Goal: Task Accomplishment & Management: Manage account settings

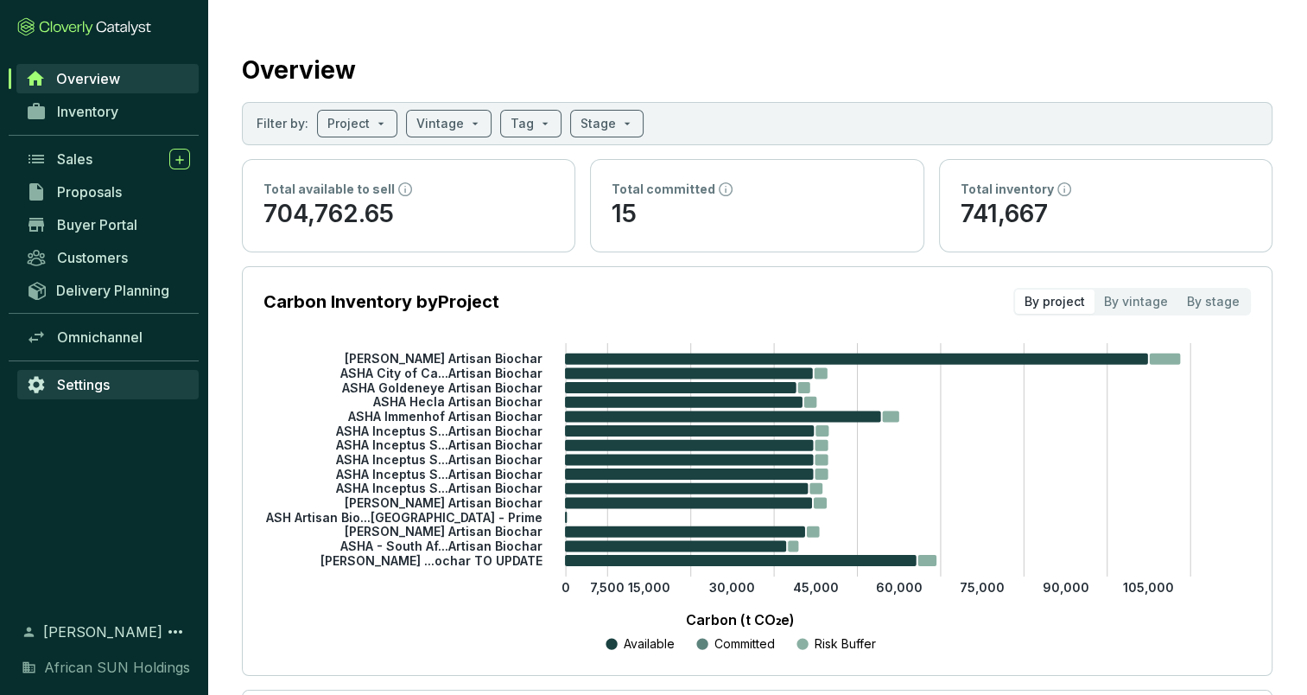
click at [77, 379] on span "Settings" at bounding box center [83, 384] width 53 height 17
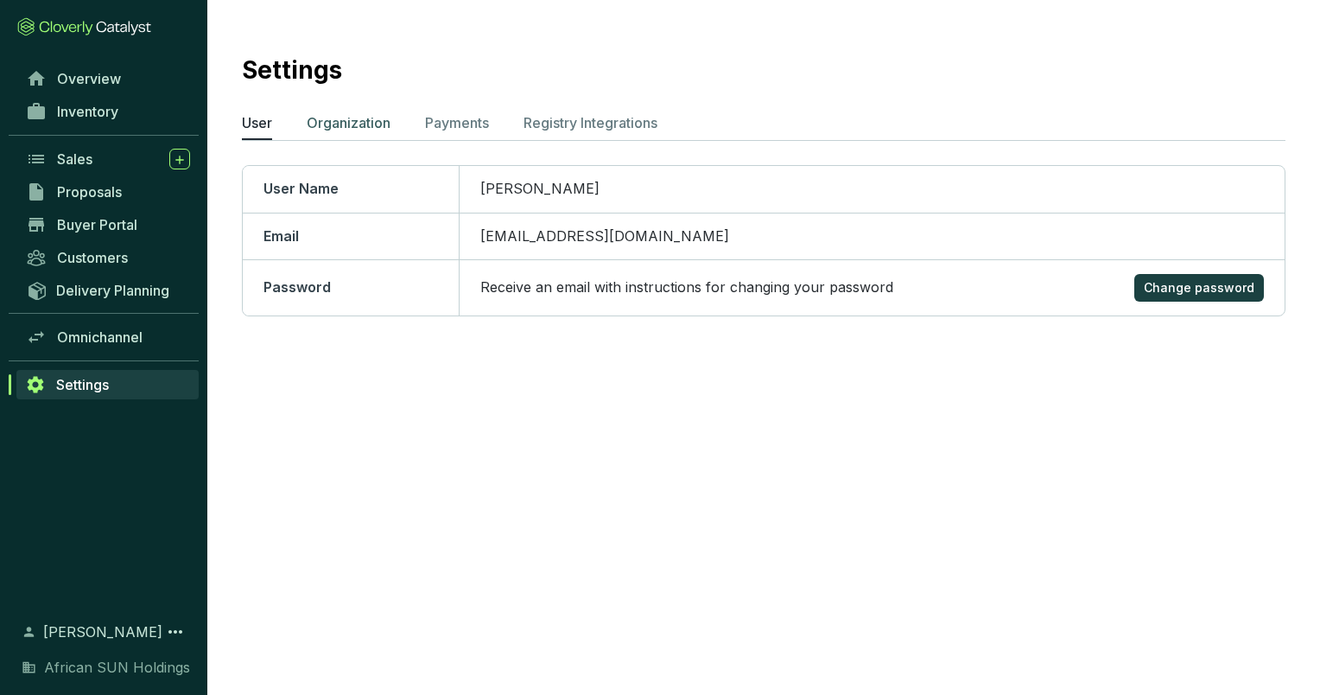
click at [335, 124] on p "Organization" at bounding box center [349, 122] width 84 height 21
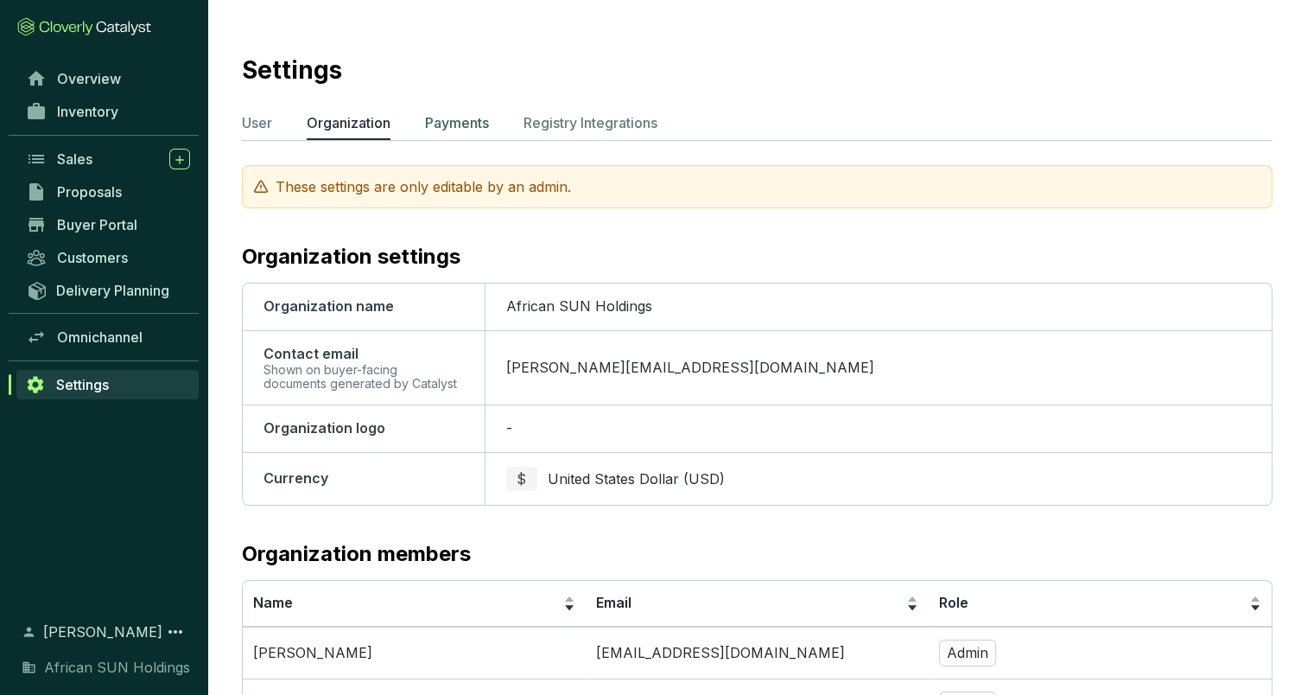
click at [447, 130] on p "Payments" at bounding box center [457, 122] width 64 height 21
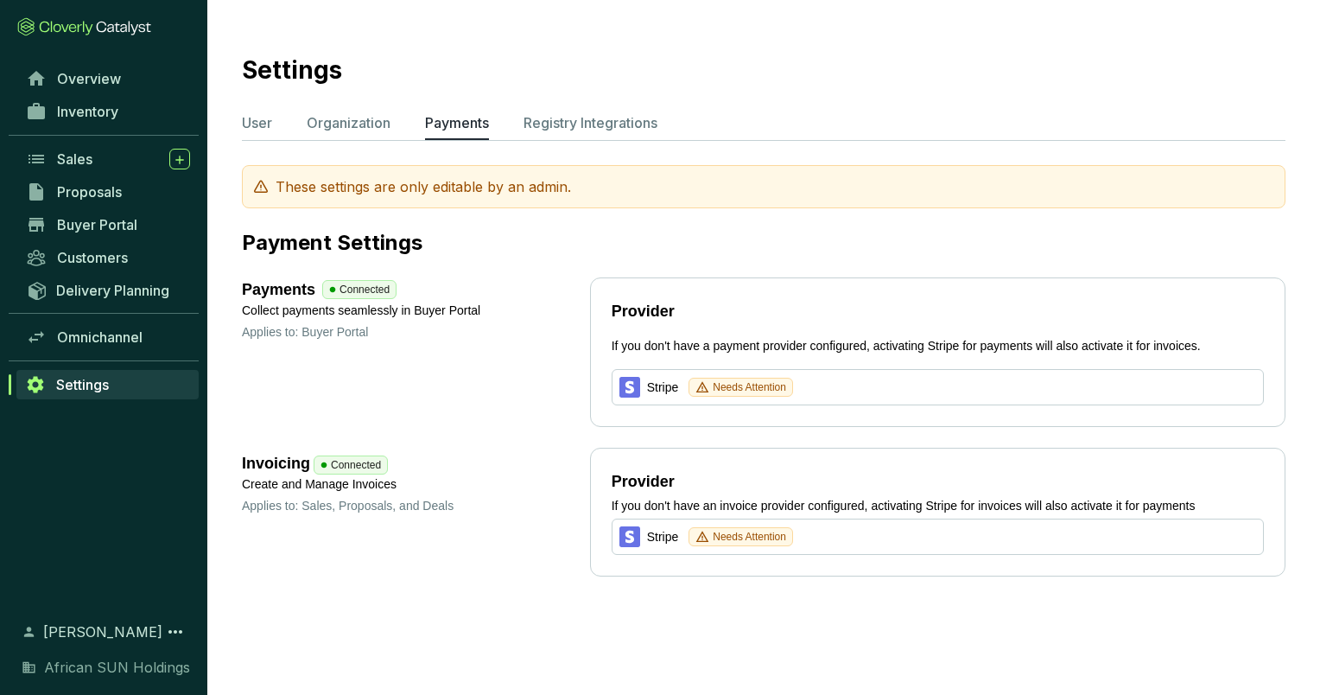
click at [533, 411] on div "Payments Connected Collect payments seamlessly in Buyer Portal Applies to: Buye…" at bounding box center [764, 351] width 1044 height 149
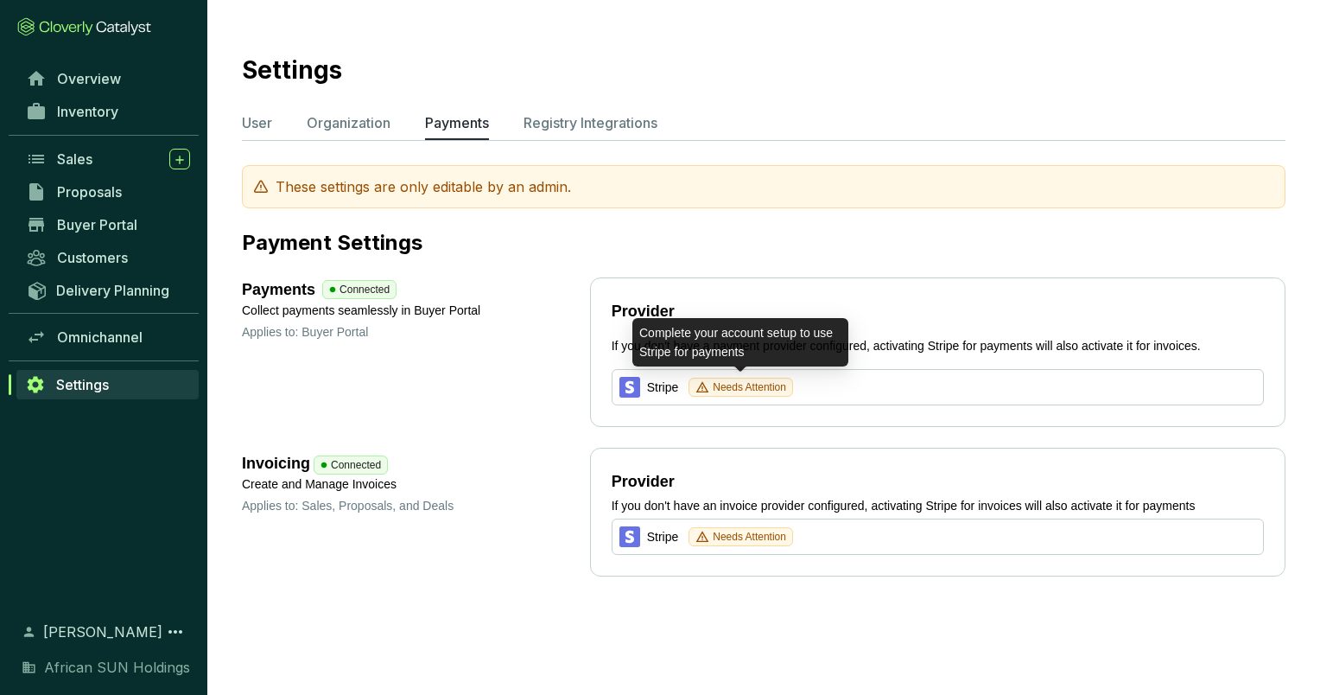
click at [735, 387] on span "Needs Attention" at bounding box center [749, 386] width 73 height 17
click at [716, 386] on span "Needs Attention" at bounding box center [749, 386] width 73 height 17
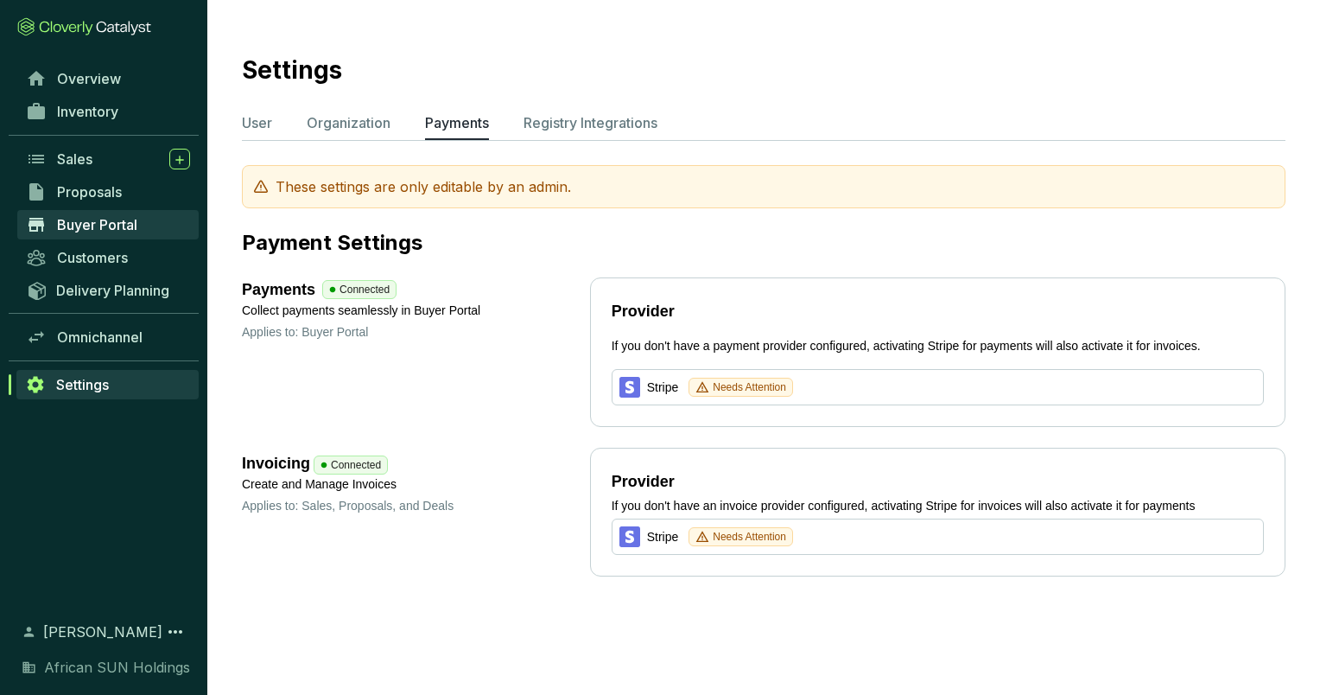
click at [82, 228] on span "Buyer Portal" at bounding box center [97, 224] width 80 height 17
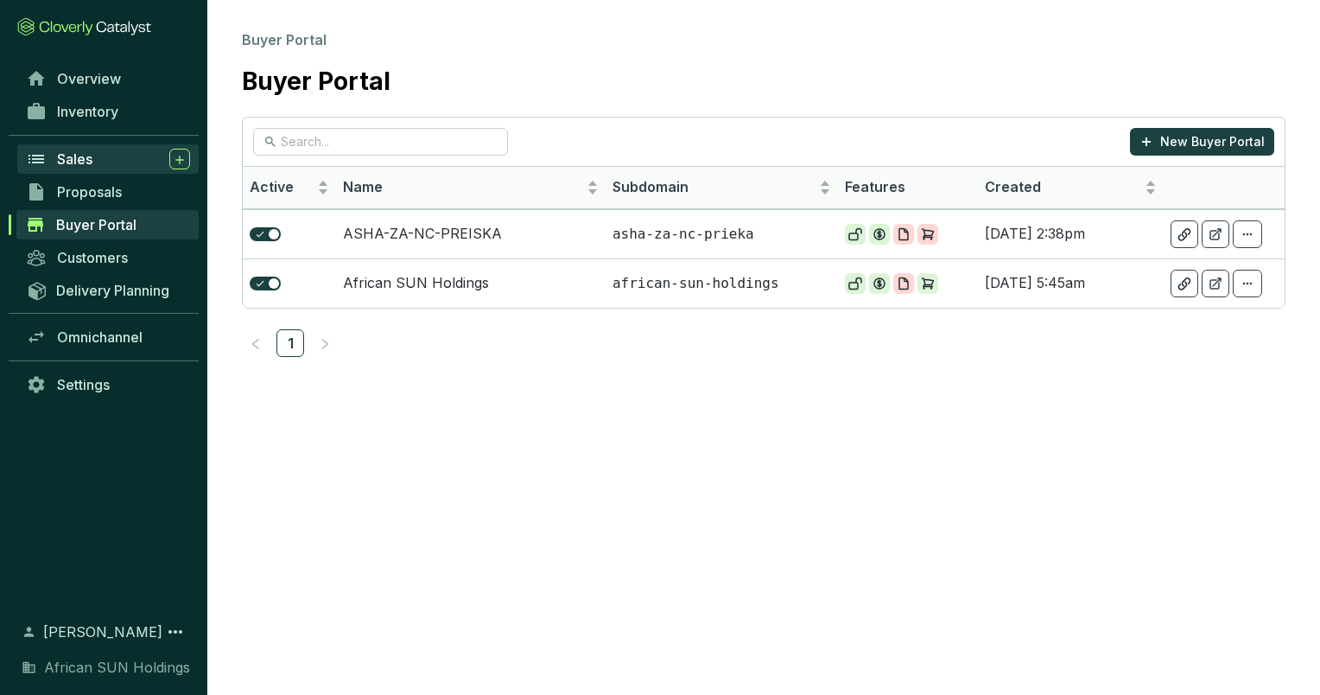
click at [68, 156] on span "Sales" at bounding box center [74, 158] width 35 height 17
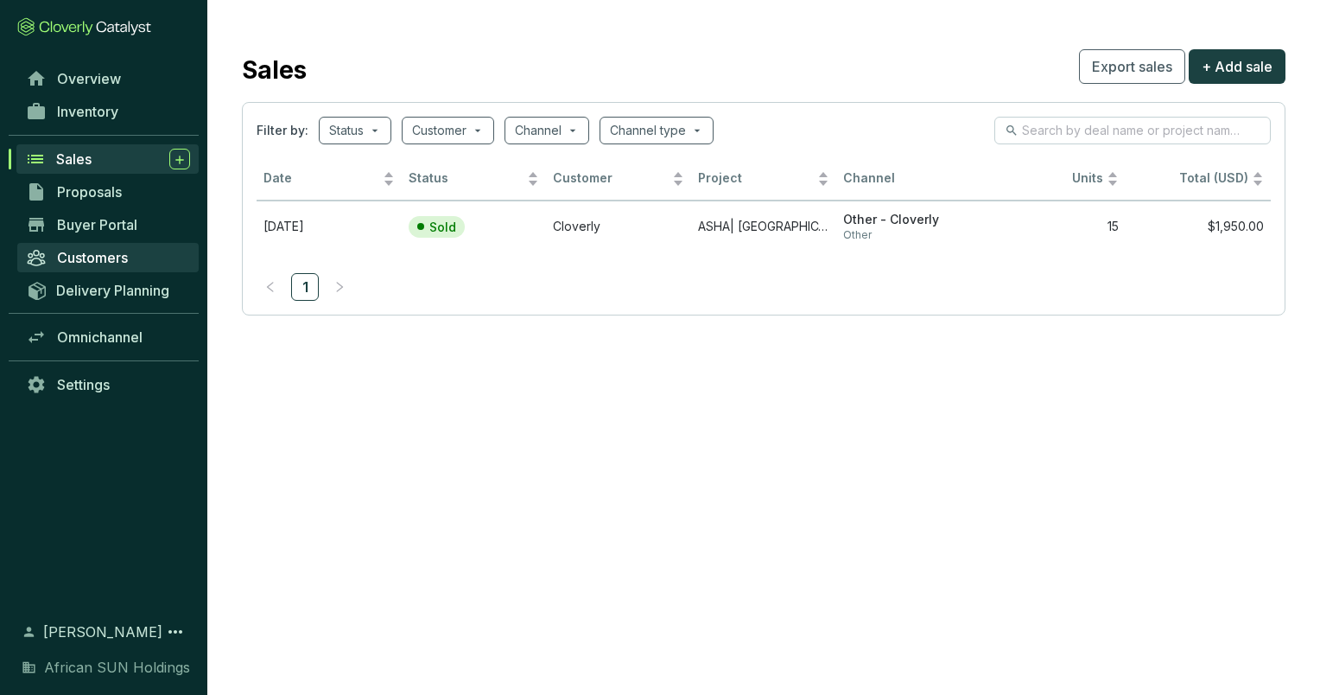
click at [77, 254] on span "Customers" at bounding box center [92, 257] width 71 height 17
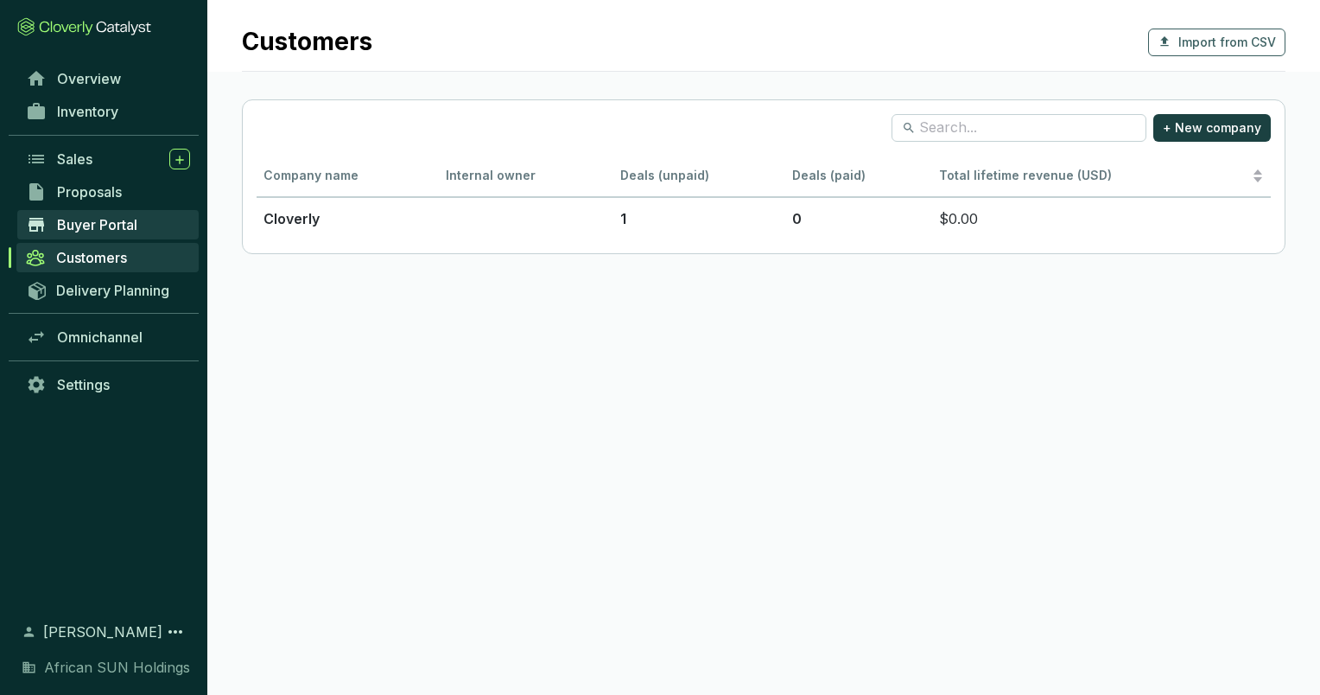
click at [121, 216] on span "Buyer Portal" at bounding box center [97, 224] width 80 height 17
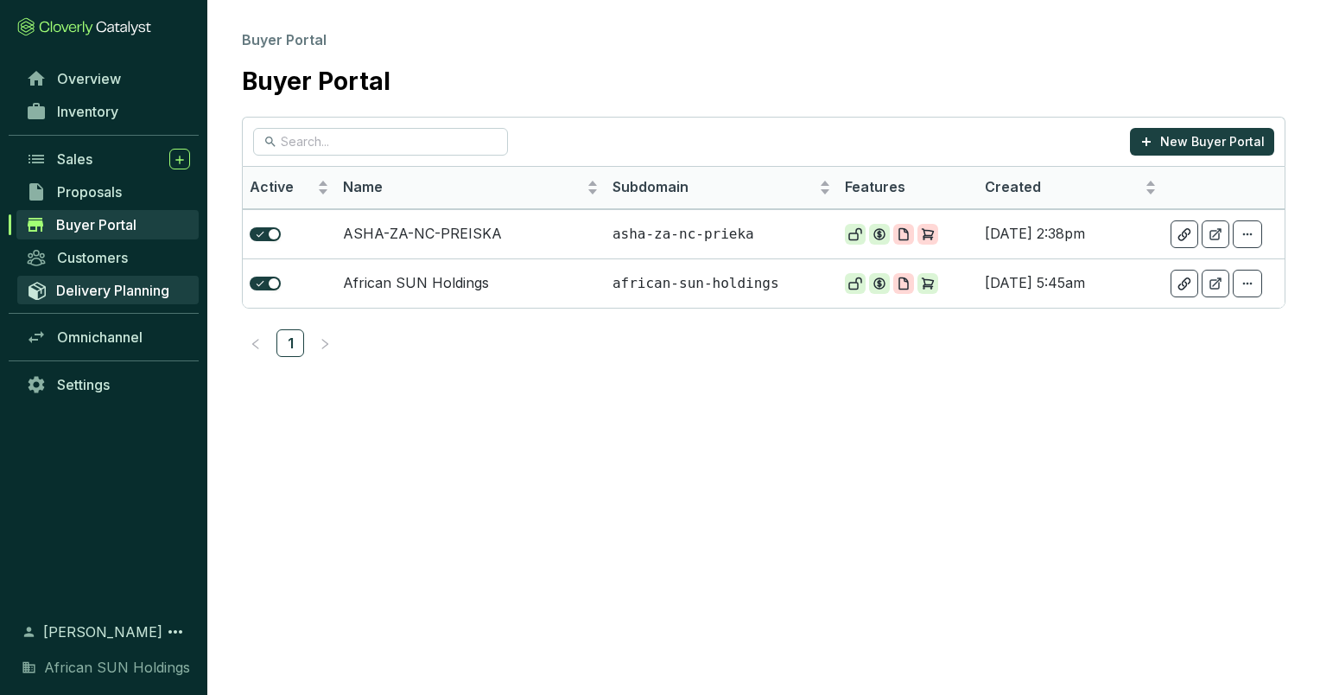
click at [80, 295] on span "Delivery Planning" at bounding box center [112, 290] width 113 height 17
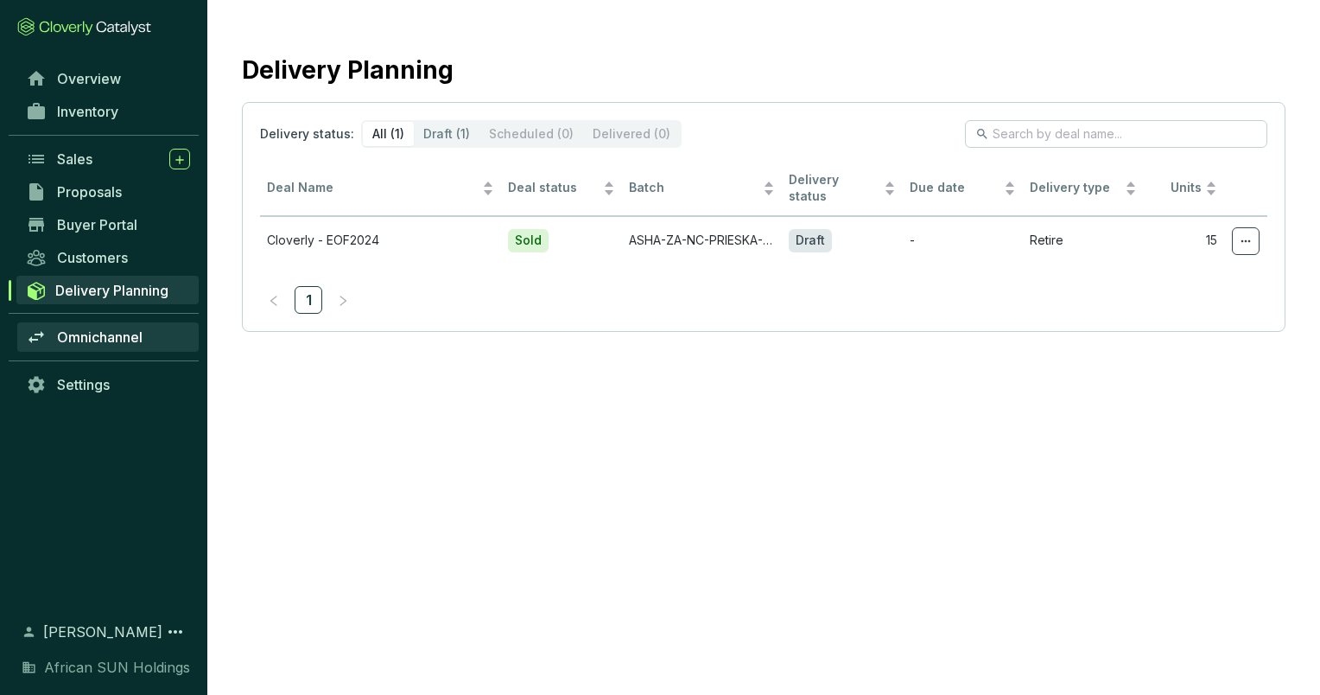
click at [80, 348] on link "Omnichannel" at bounding box center [107, 336] width 181 height 29
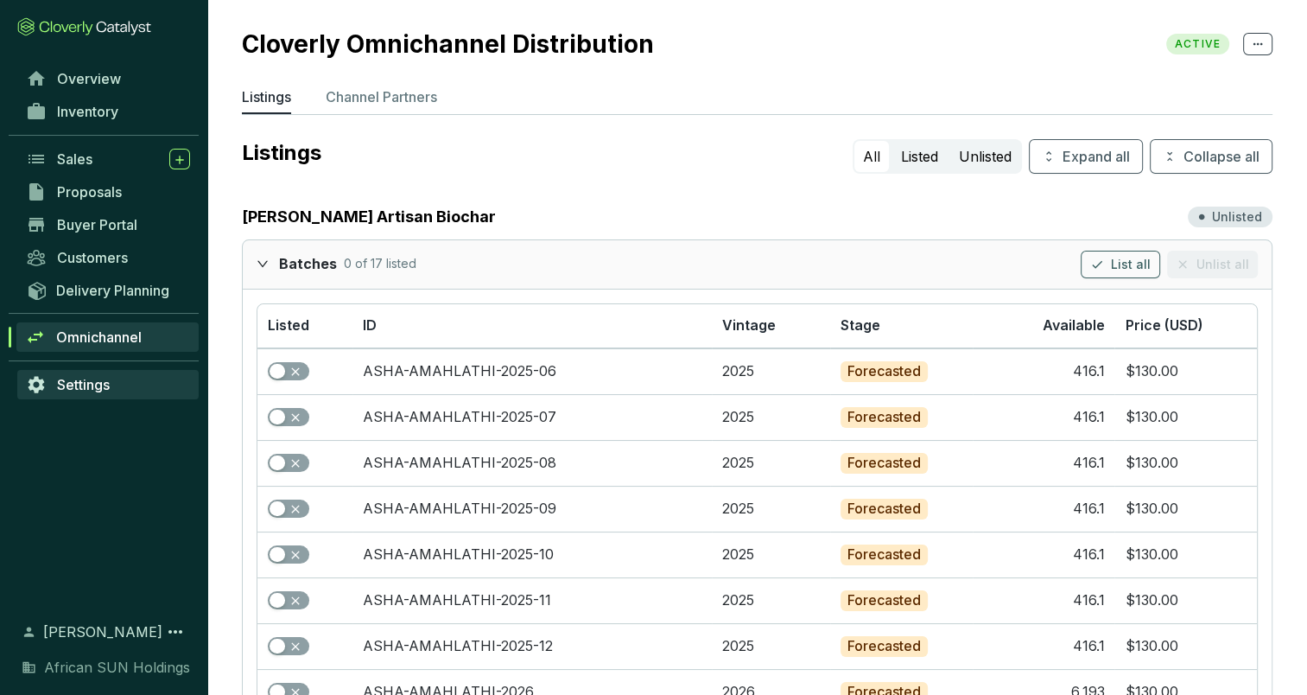
click at [74, 380] on span "Settings" at bounding box center [83, 384] width 53 height 17
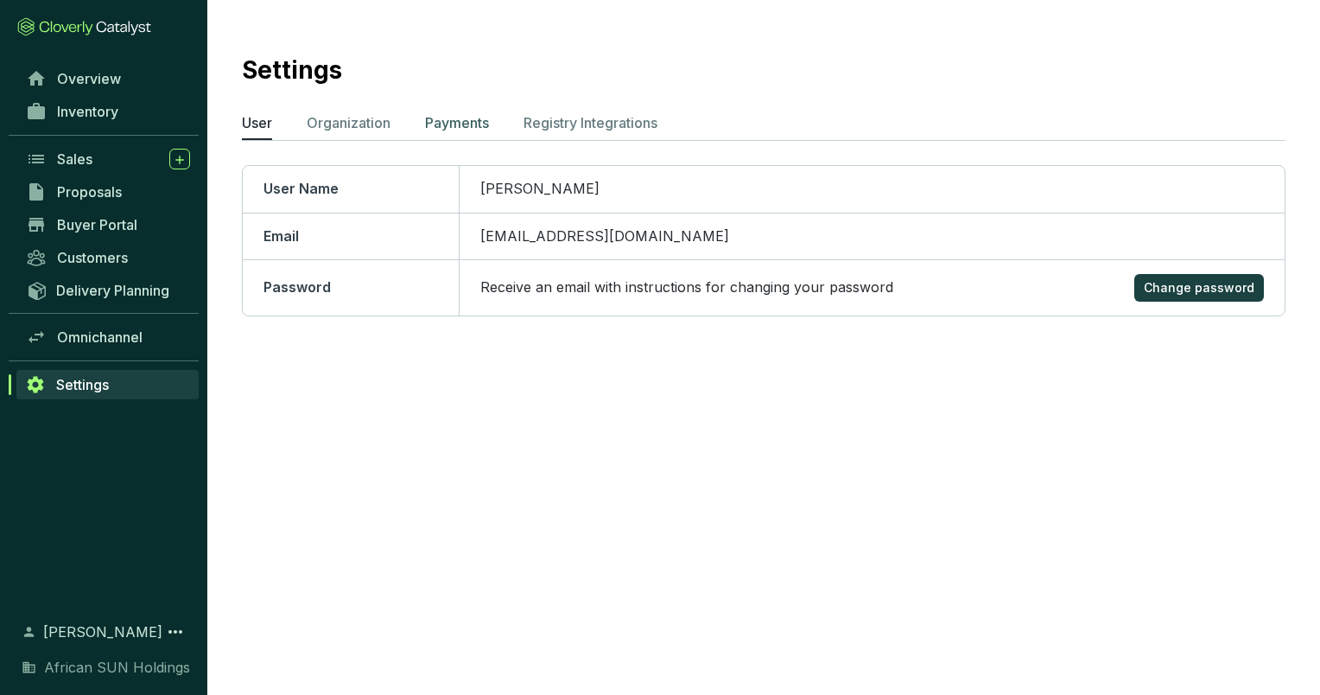
click at [451, 117] on p "Payments" at bounding box center [457, 122] width 64 height 21
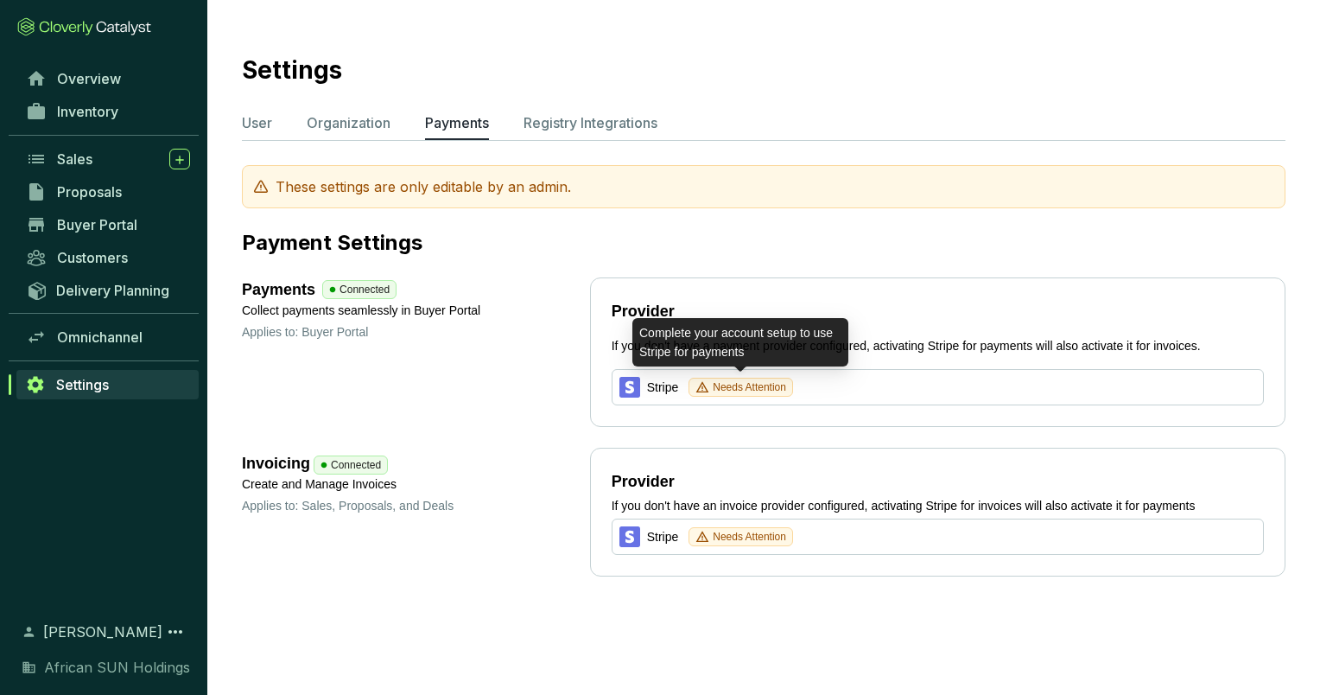
click at [724, 389] on span "Needs Attention" at bounding box center [749, 386] width 73 height 17
drag, startPoint x: 724, startPoint y: 389, endPoint x: 692, endPoint y: 418, distance: 43.4
click at [692, 418] on section "Provider If you don't have a payment provider configured, activating Stripe for…" at bounding box center [938, 351] width 696 height 149
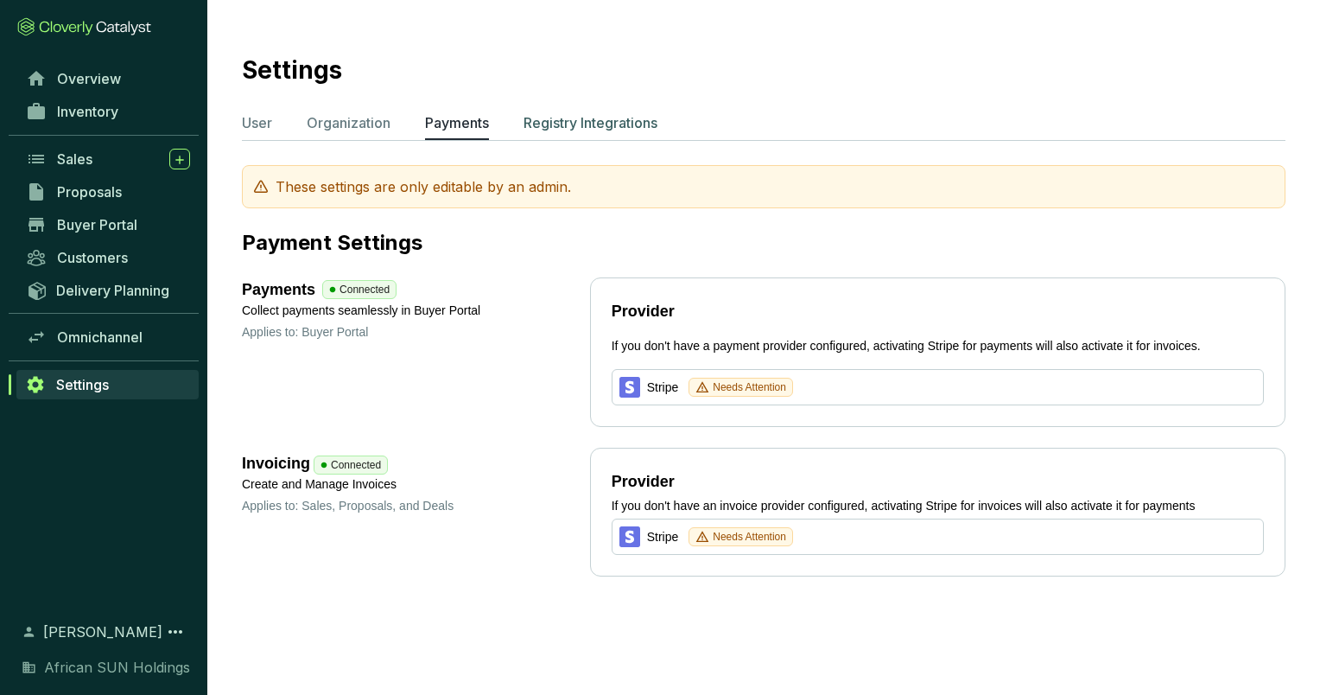
click at [604, 127] on p "Registry Integrations" at bounding box center [591, 122] width 134 height 21
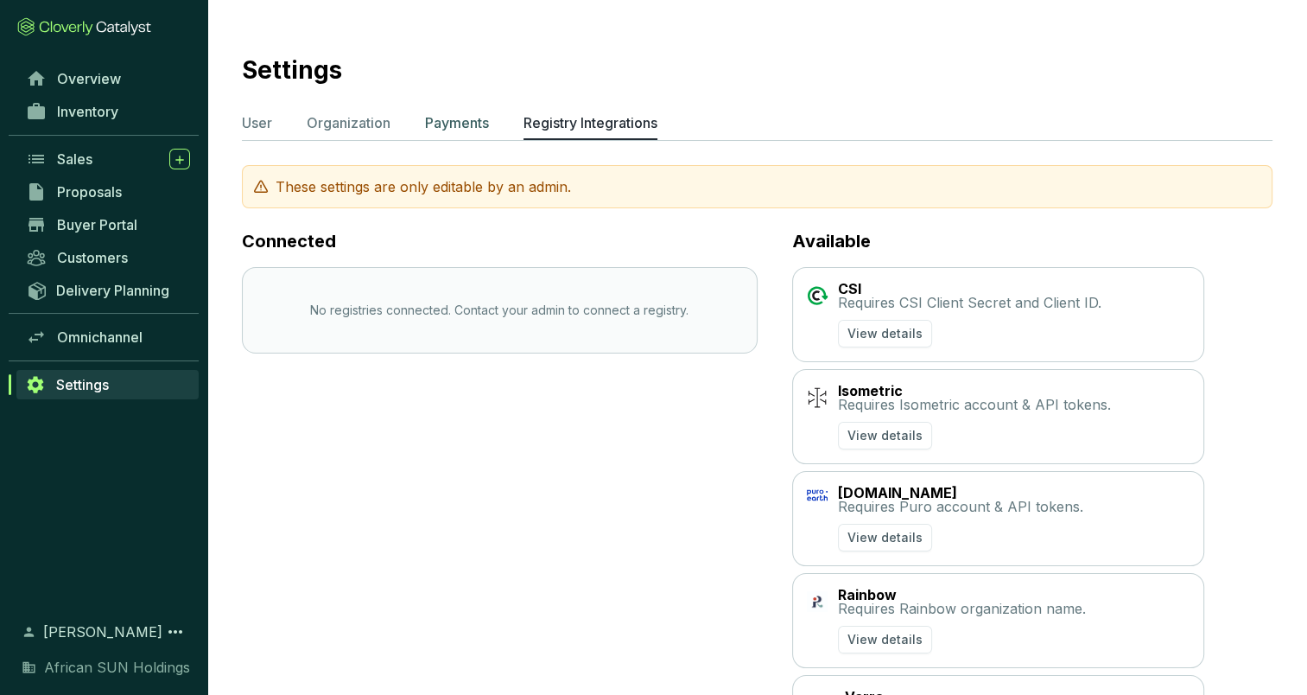
click at [459, 121] on p "Payments" at bounding box center [457, 122] width 64 height 21
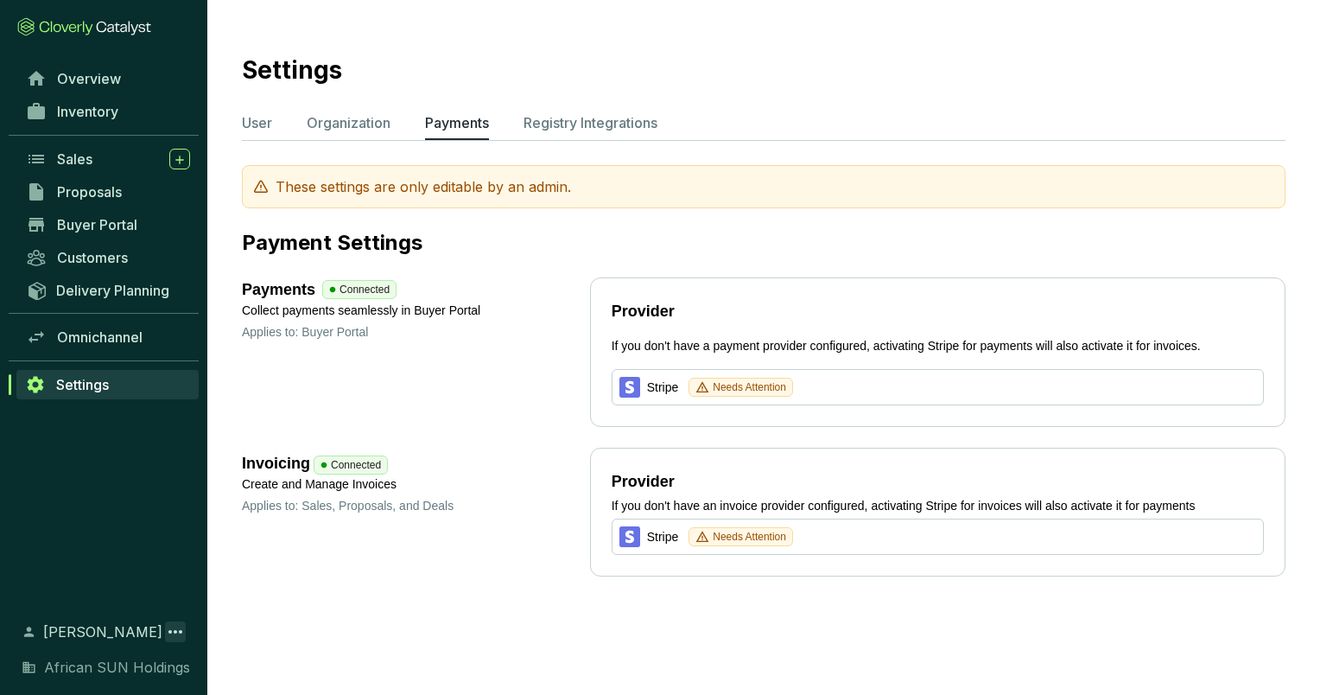
click at [169, 627] on icon at bounding box center [175, 631] width 21 height 21
click at [283, 630] on section "Settings User Organization Payments Registry Integrations These settings are on…" at bounding box center [660, 347] width 1320 height 695
click at [180, 165] on icon at bounding box center [180, 159] width 14 height 17
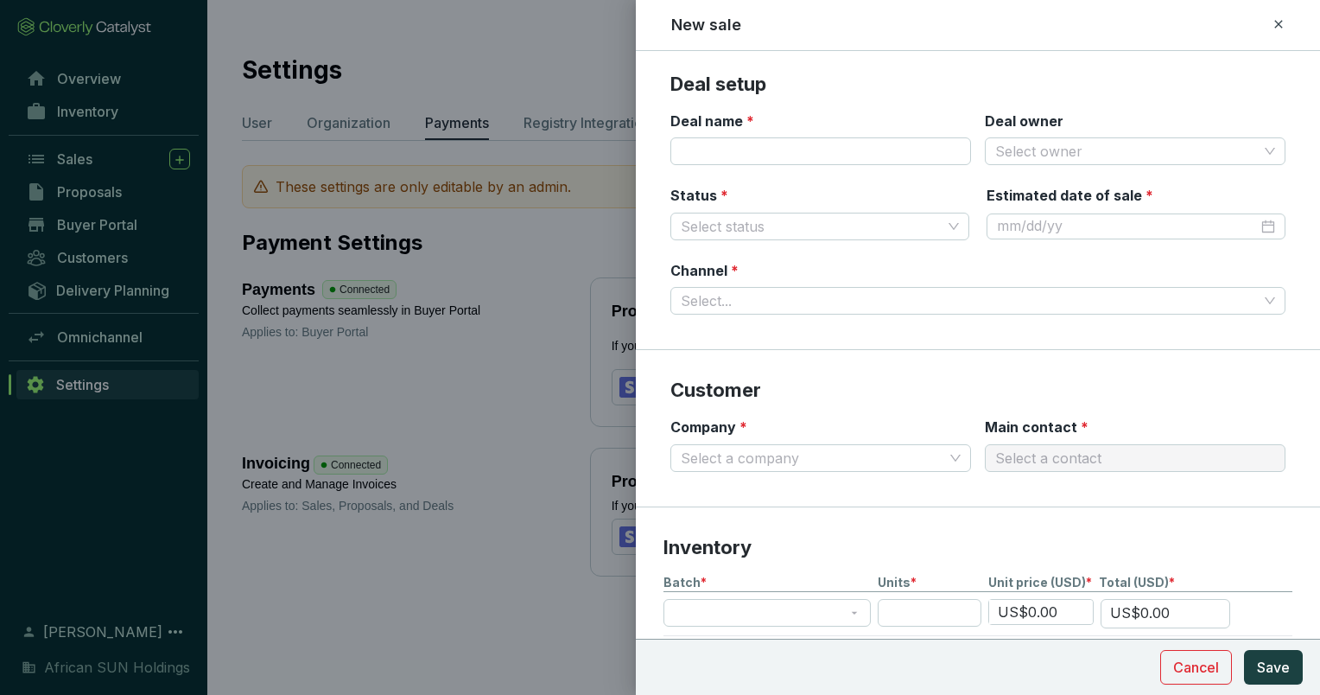
click at [1279, 28] on icon at bounding box center [1279, 24] width 14 height 21
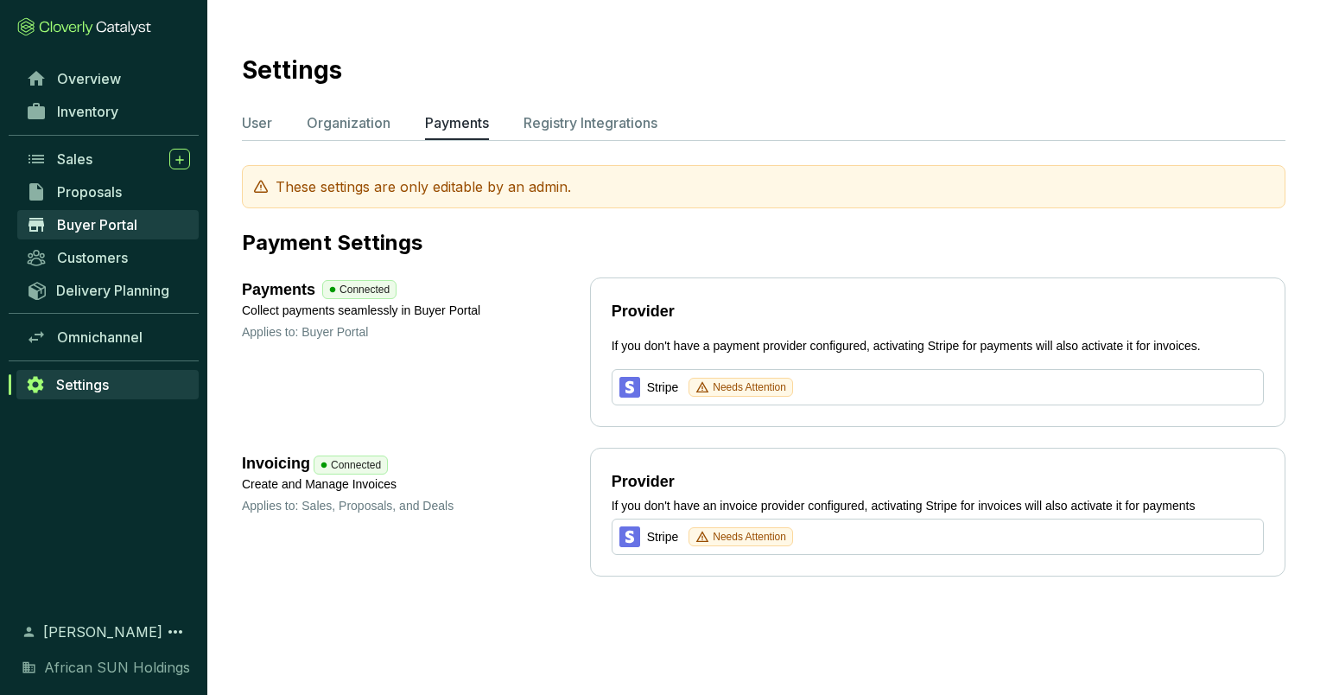
click at [69, 224] on span "Buyer Portal" at bounding box center [97, 224] width 80 height 17
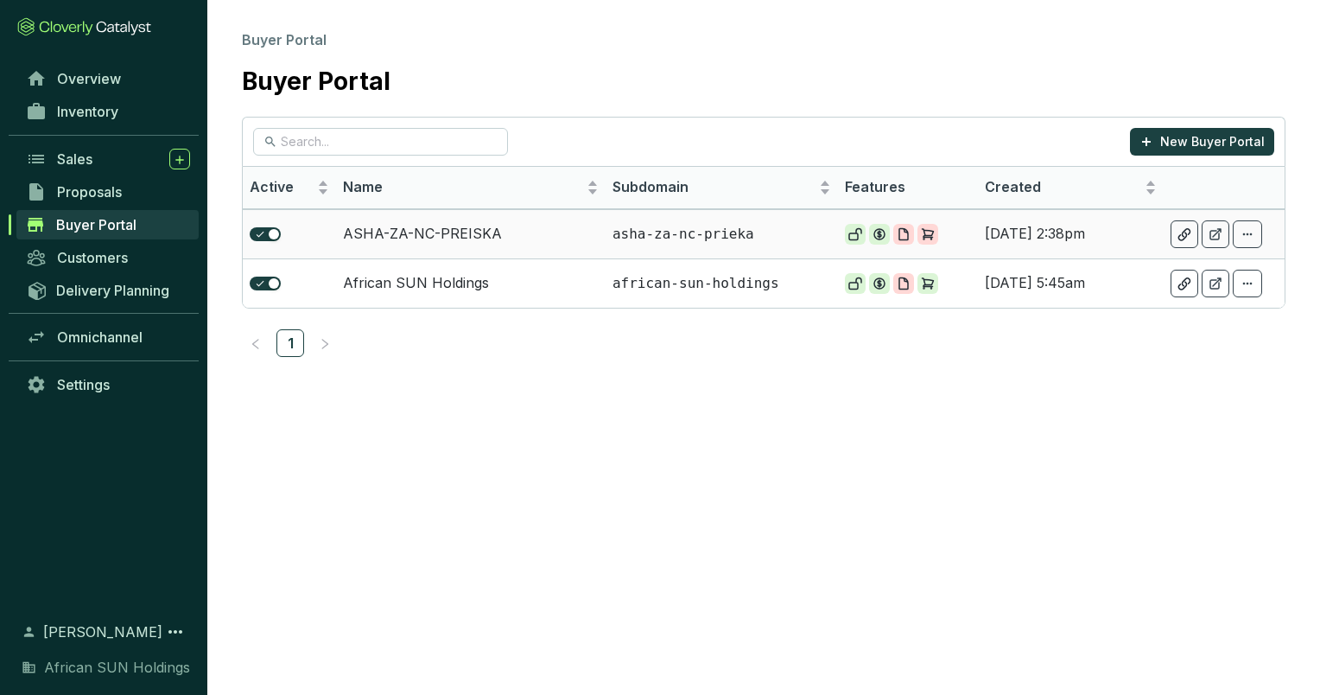
click at [363, 235] on td "ASHA-ZA-NC-PREISKA" at bounding box center [471, 233] width 270 height 49
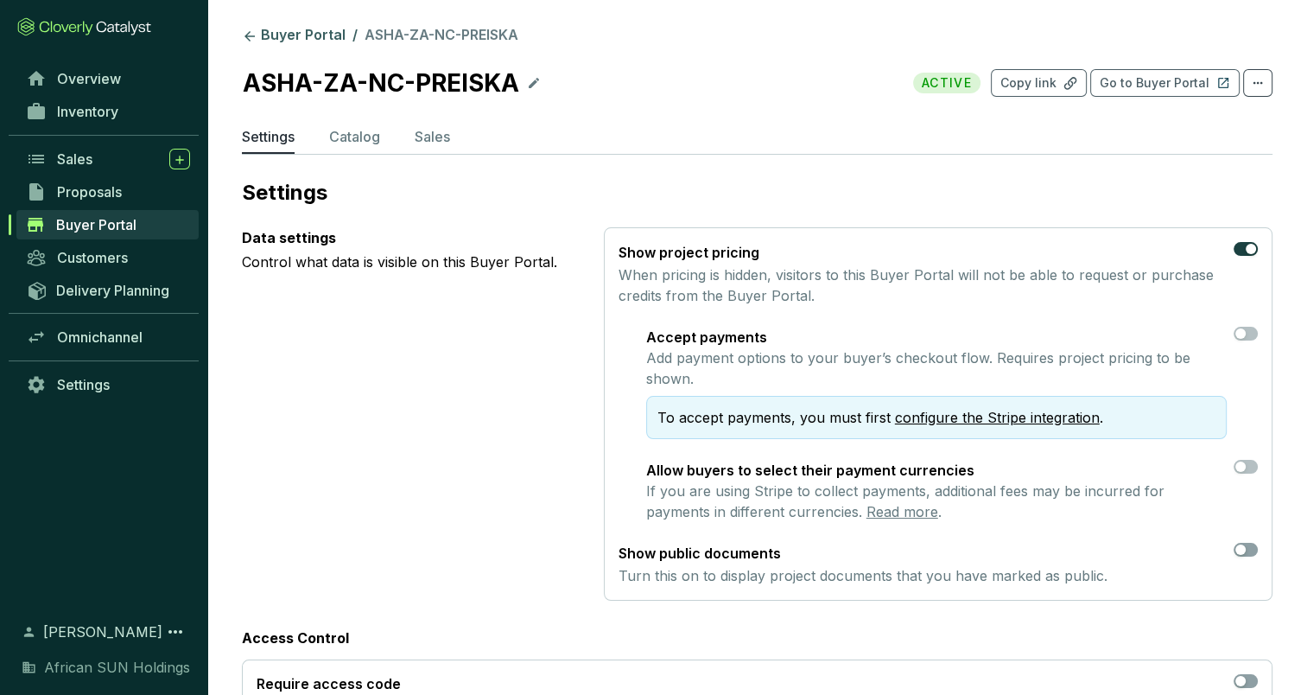
click at [910, 417] on link "configure the Stripe integration" at bounding box center [997, 417] width 205 height 17
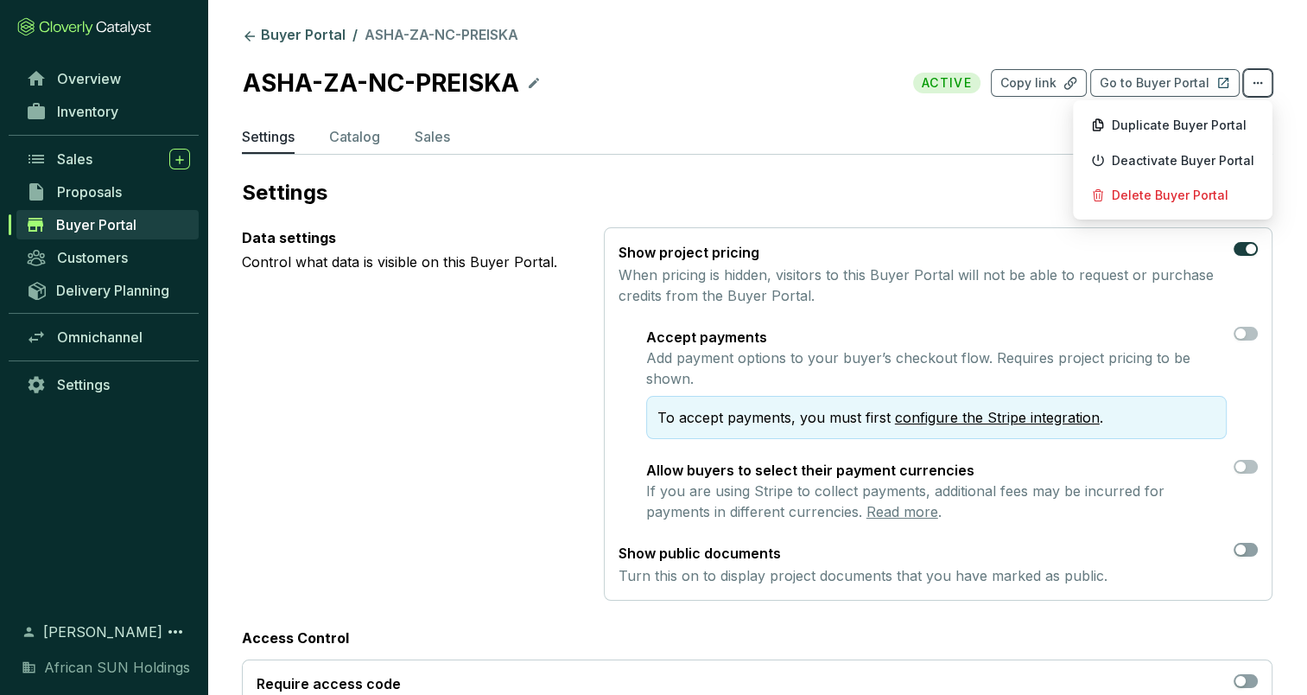
click at [1263, 76] on icon at bounding box center [1258, 83] width 14 height 21
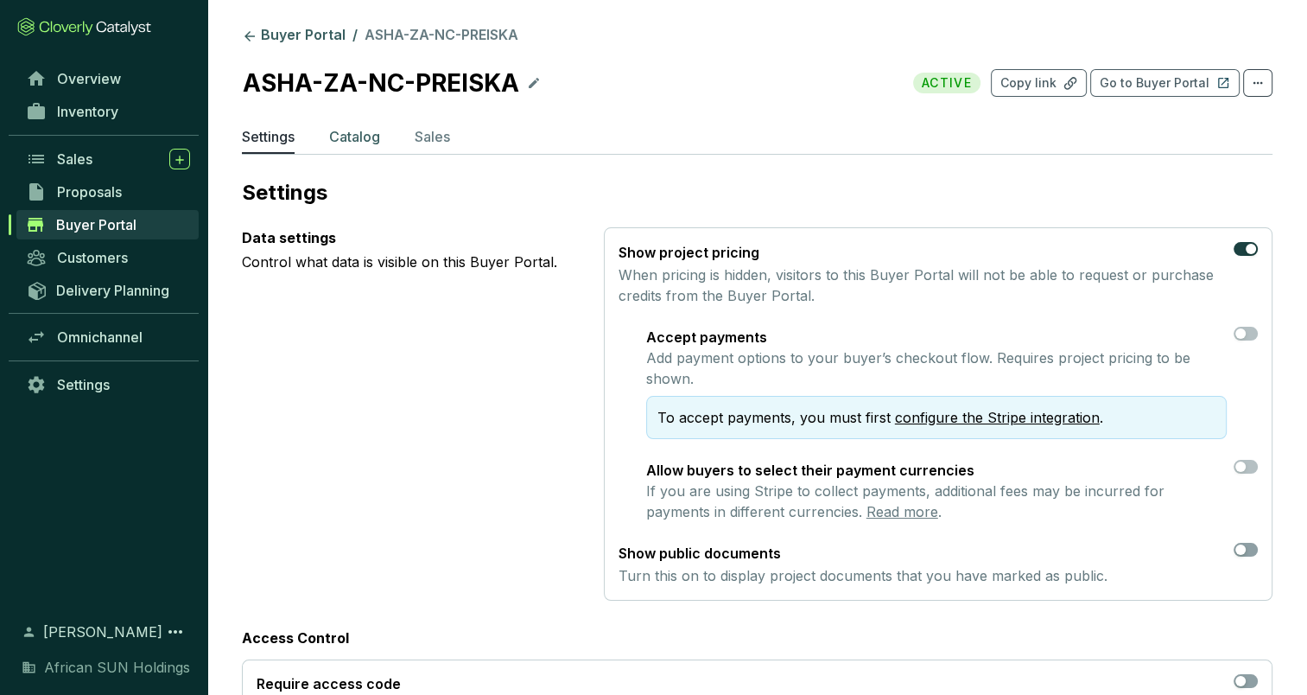
click at [342, 145] on p "Catalog" at bounding box center [354, 136] width 51 height 21
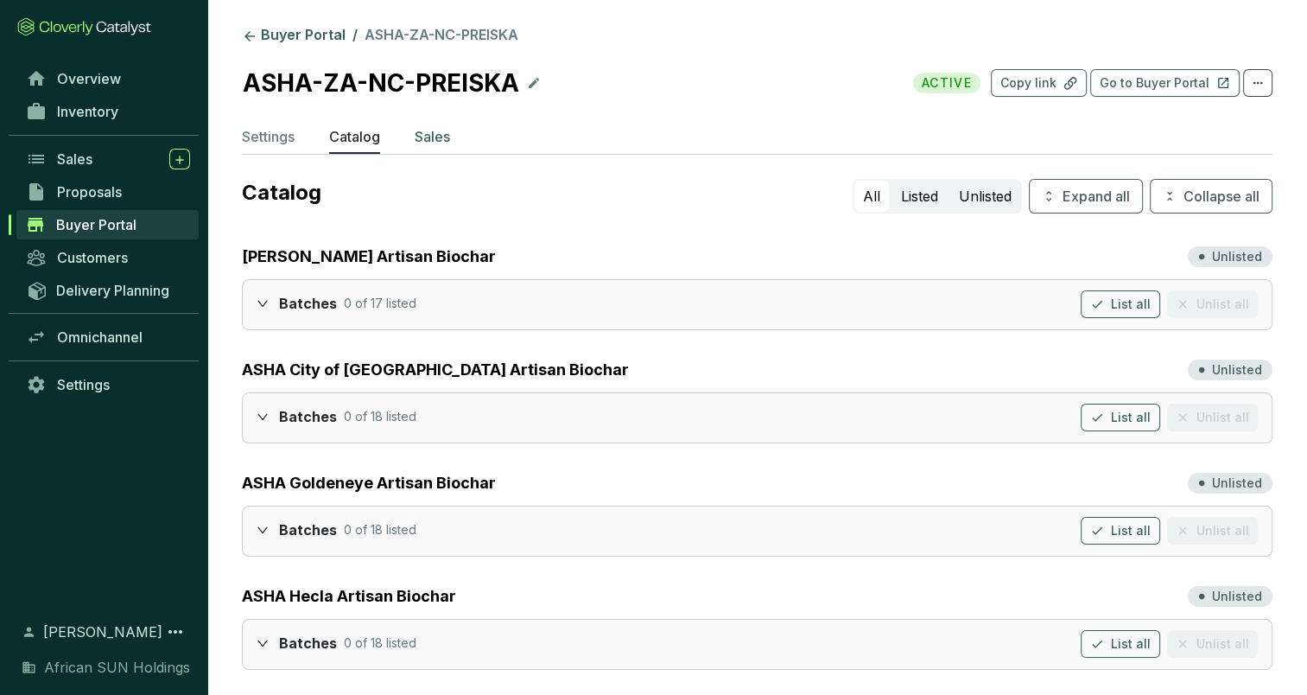
click at [436, 131] on p "Sales" at bounding box center [432, 136] width 35 height 21
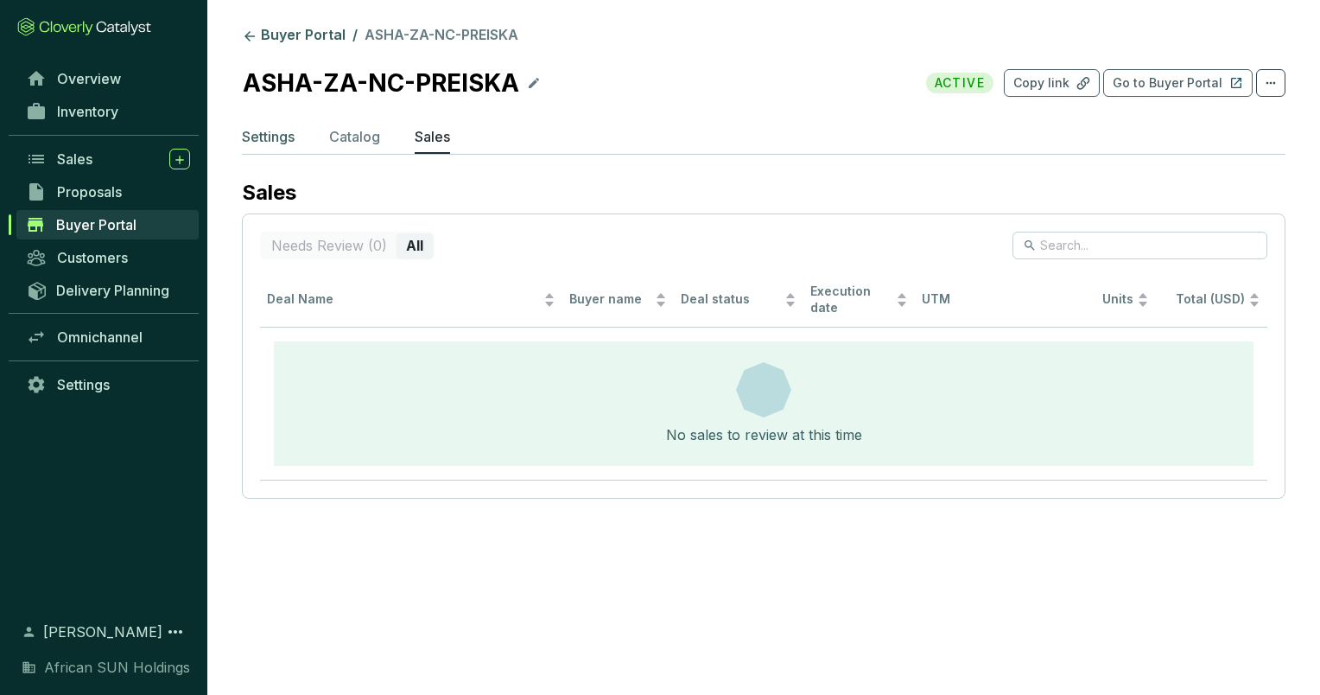
click at [251, 142] on p "Settings" at bounding box center [268, 136] width 53 height 21
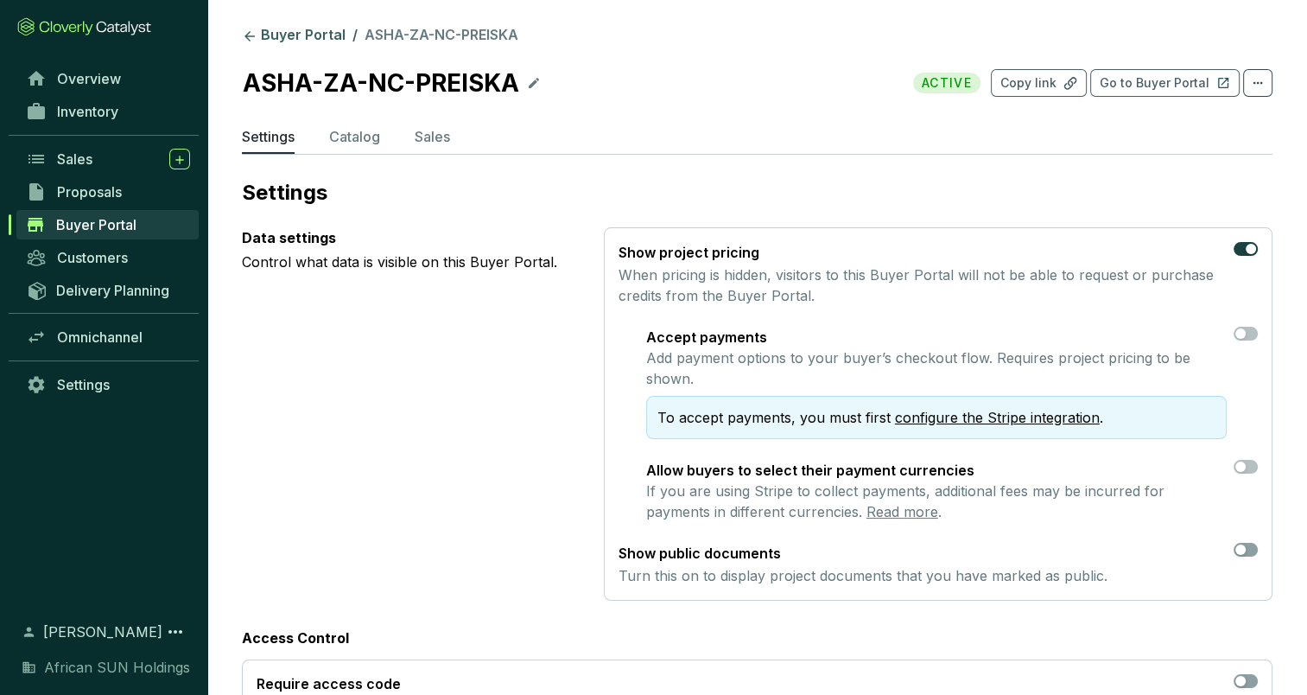
click at [940, 409] on link "configure the Stripe integration" at bounding box center [997, 417] width 205 height 17
